Goal: Information Seeking & Learning: Learn about a topic

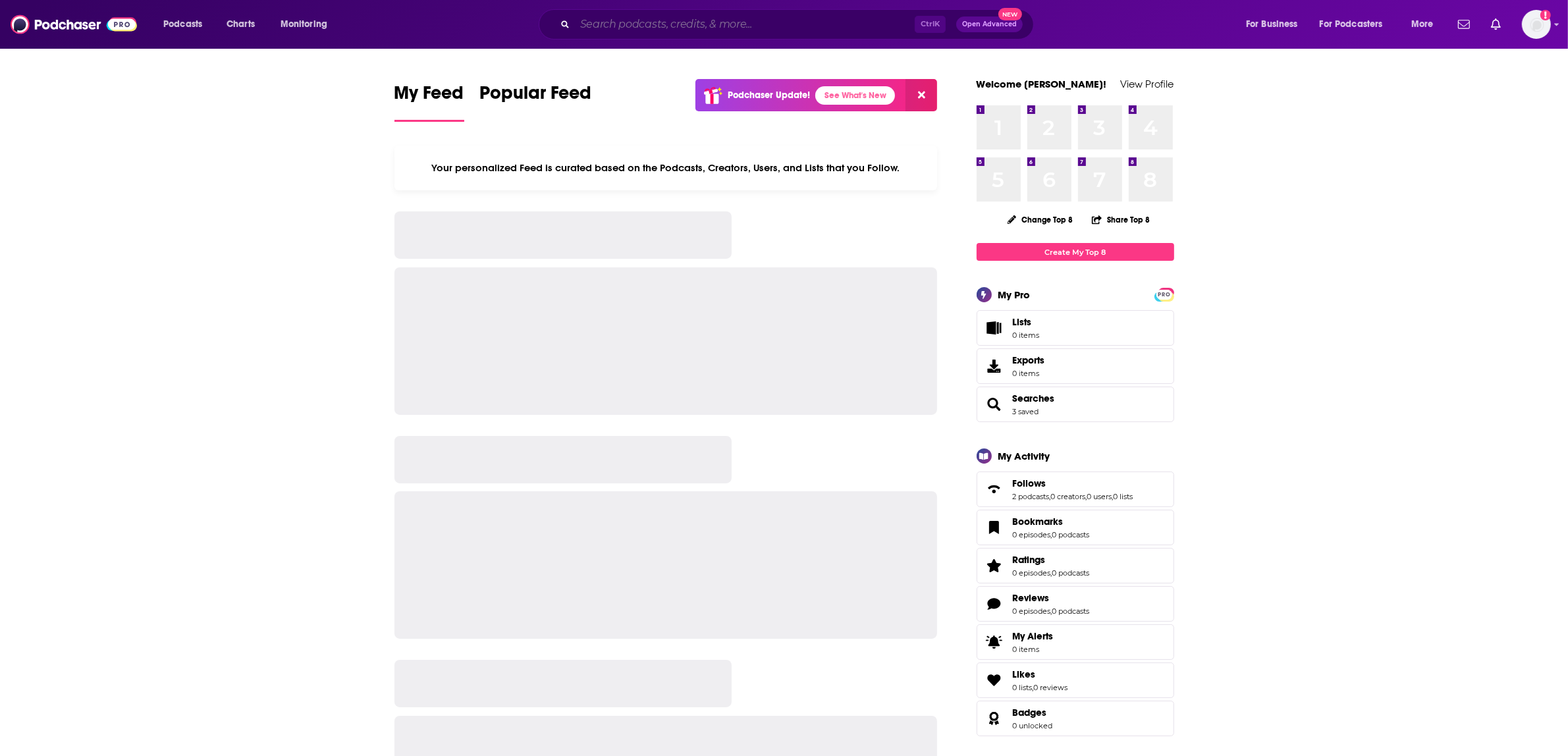
click at [767, 34] on input "Search podcasts, credits, & more..." at bounding box center [745, 24] width 340 height 21
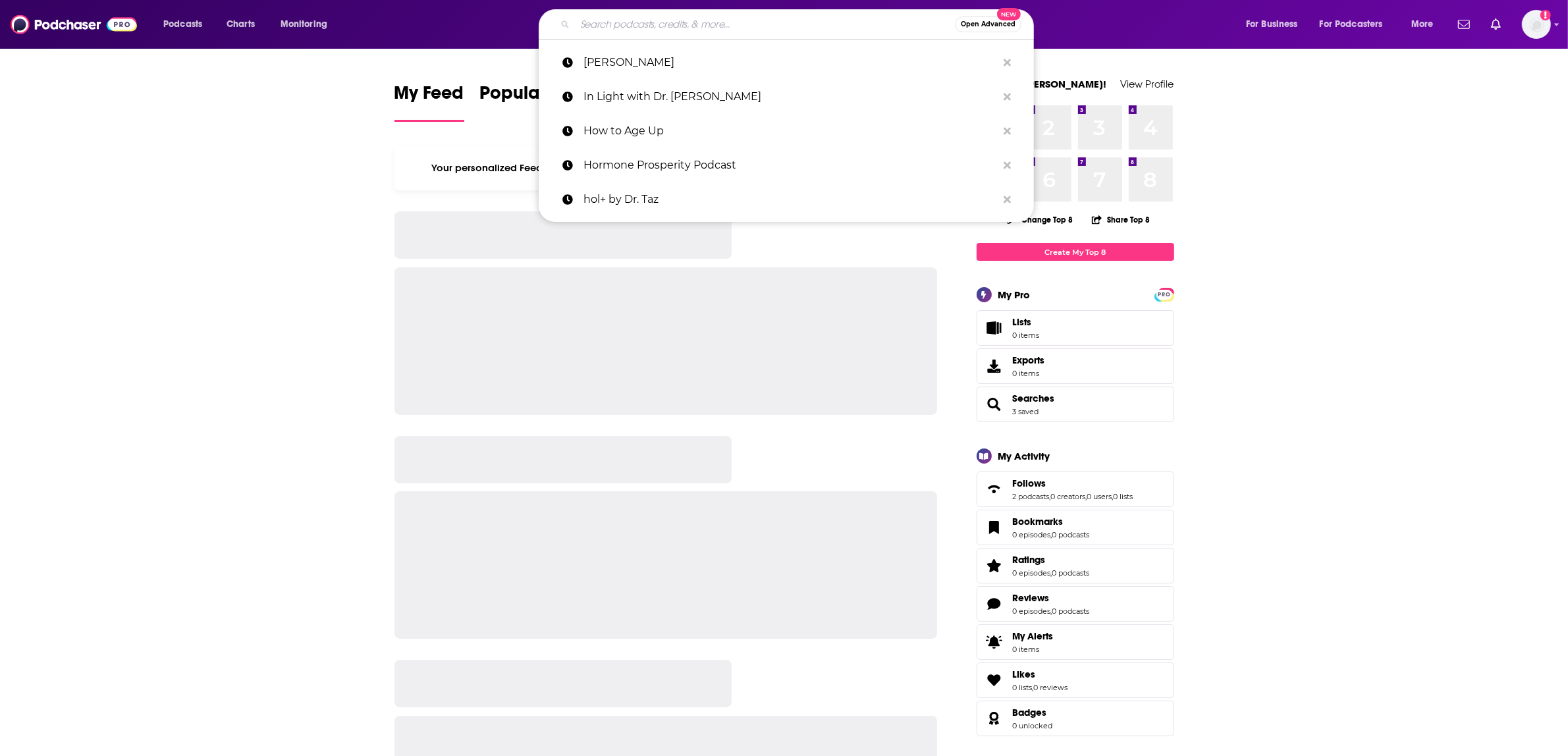
paste input "Heal with [PERSON_NAME]"
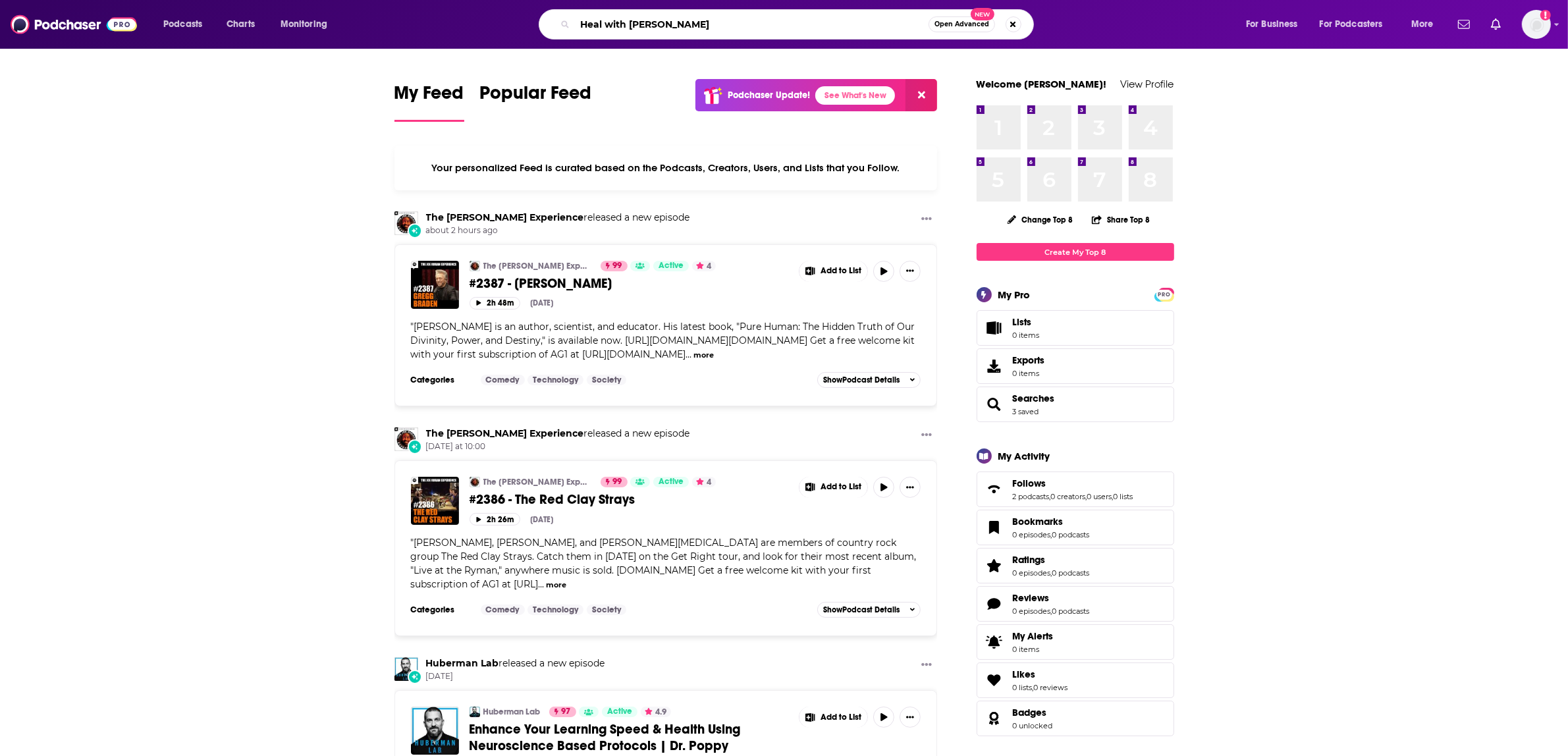
type input "Heal with [PERSON_NAME]"
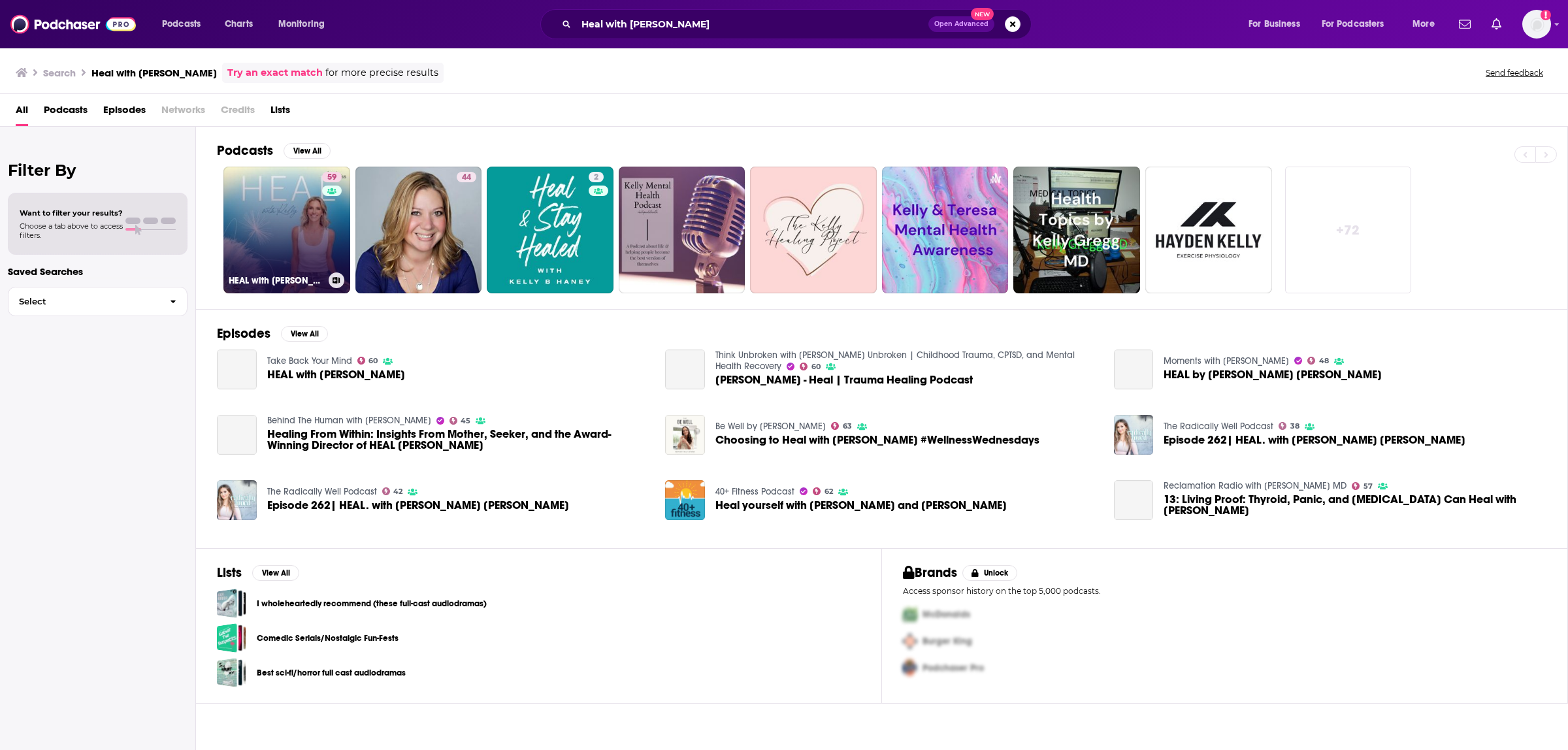
click at [288, 262] on link "59 HEAL with [PERSON_NAME]" at bounding box center [286, 229] width 127 height 127
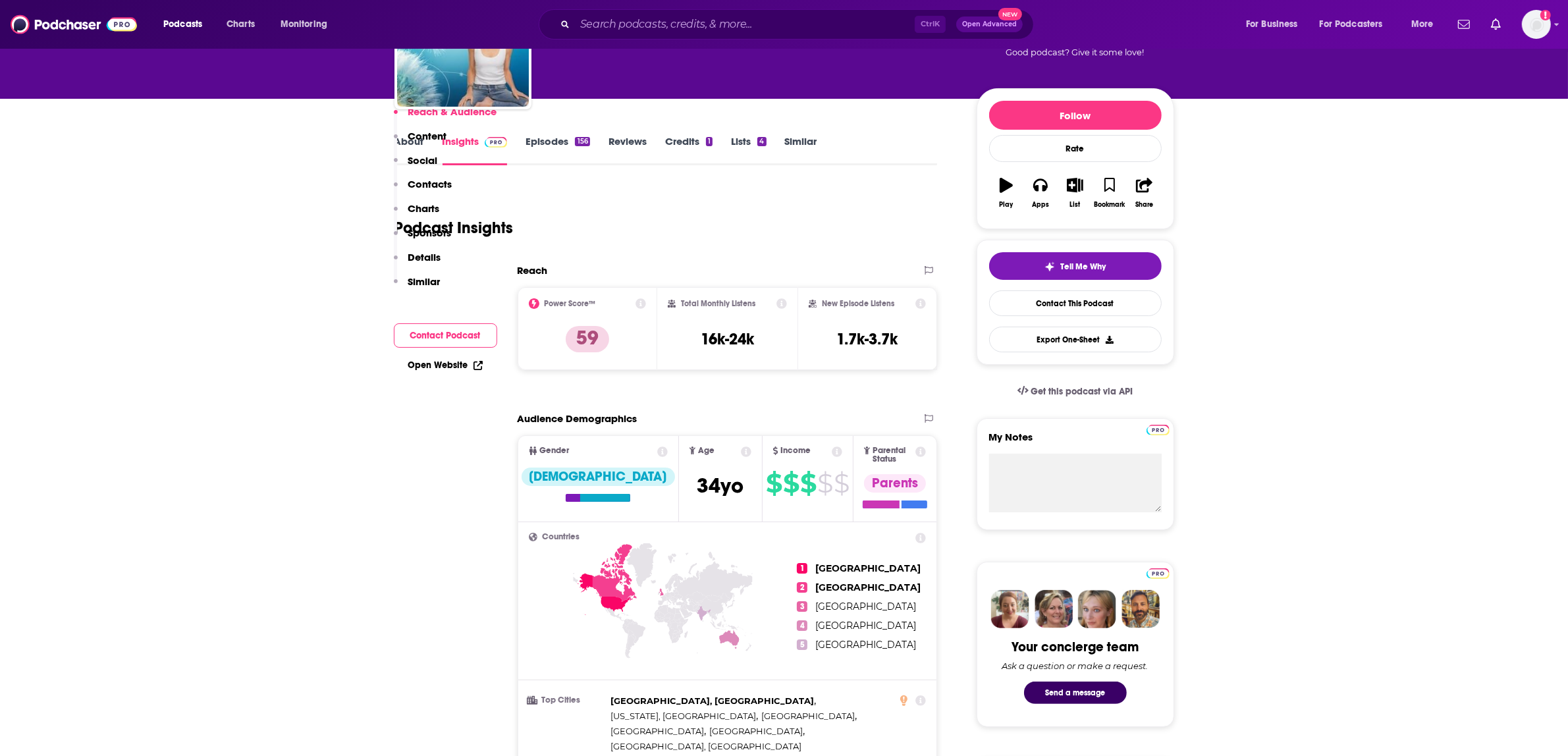
scroll to position [246, 0]
